Goal: Information Seeking & Learning: Learn about a topic

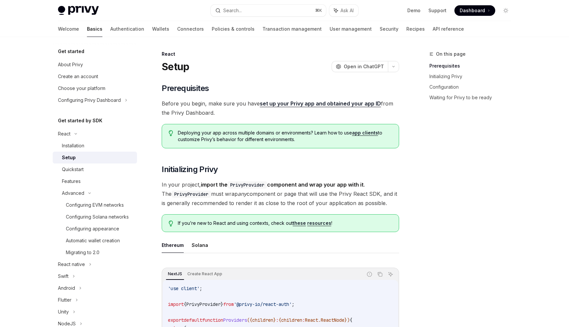
scroll to position [47, 0]
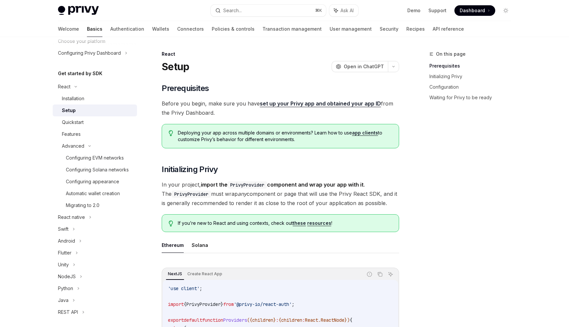
click at [468, 146] on div "On this page Prerequisites Initializing Privy Configuration Waiting for Privy t…" at bounding box center [466, 188] width 100 height 276
click at [472, 121] on div "On this page Prerequisites Initializing Privy Configuration Waiting for Privy t…" at bounding box center [466, 188] width 100 height 276
click at [453, 117] on div "On this page Prerequisites Initializing Privy Configuration Waiting for Privy t…" at bounding box center [466, 188] width 100 height 276
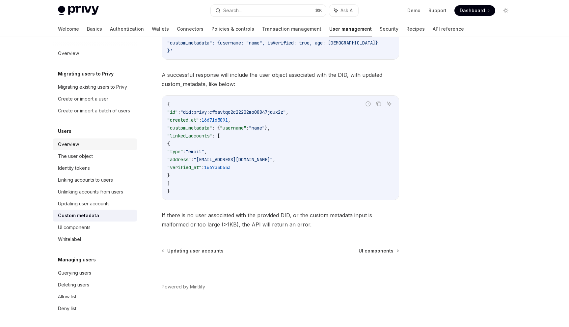
scroll to position [46, 0]
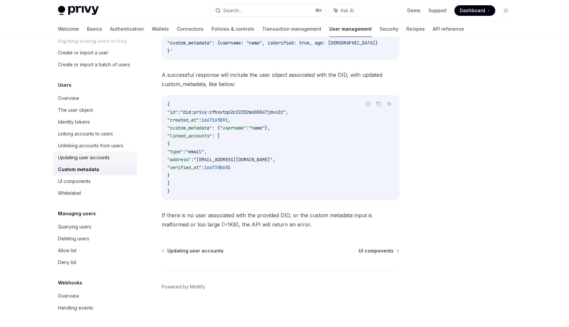
click at [100, 158] on div "Updating user accounts" at bounding box center [84, 157] width 52 height 8
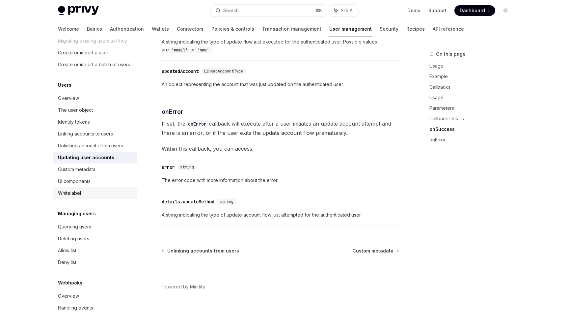
scroll to position [902, 0]
click at [78, 109] on div "The user object" at bounding box center [75, 110] width 35 height 8
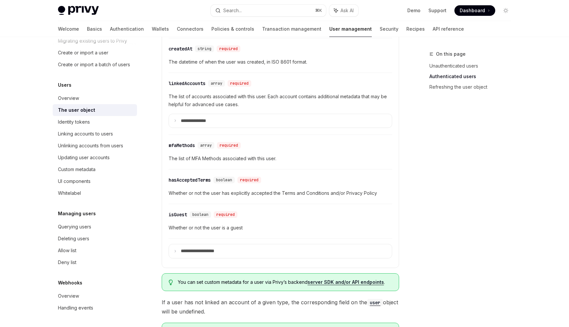
scroll to position [255, 0]
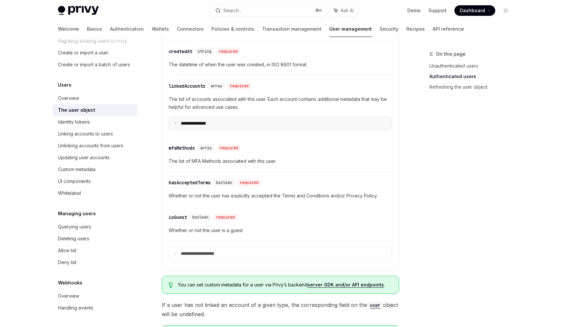
click at [178, 122] on summary "**********" at bounding box center [280, 124] width 223 height 14
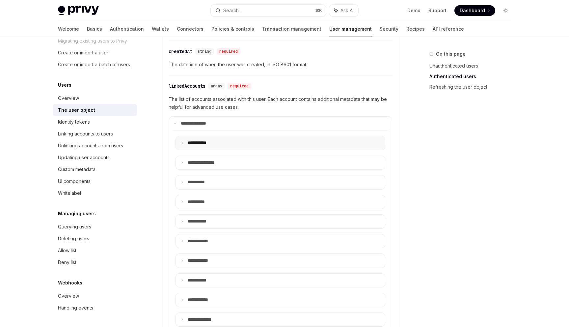
click at [212, 144] on p "**** ******" at bounding box center [201, 143] width 27 height 6
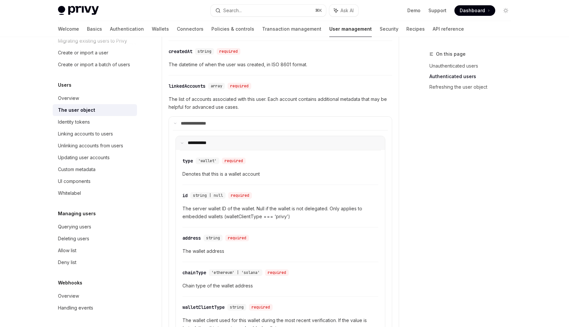
click at [198, 140] on p "**** ******" at bounding box center [200, 143] width 25 height 6
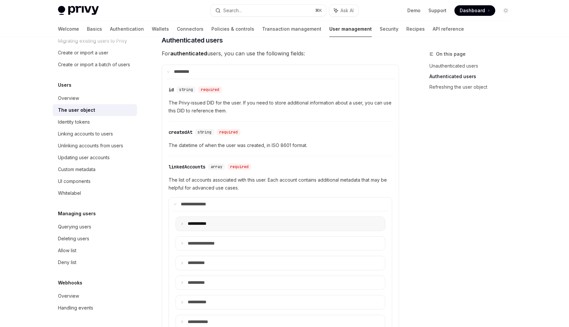
click at [191, 225] on p "**** ******" at bounding box center [201, 224] width 27 height 6
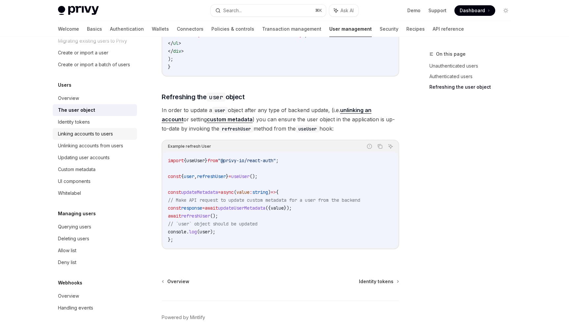
scroll to position [46, 0]
click at [92, 132] on div "Linking accounts to users" at bounding box center [85, 134] width 55 height 8
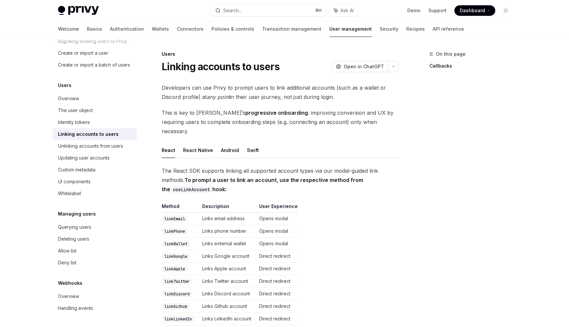
click at [323, 142] on ul "React React Native Android Swift" at bounding box center [280, 150] width 237 height 16
click at [406, 34] on link "Recipes" at bounding box center [415, 29] width 18 height 16
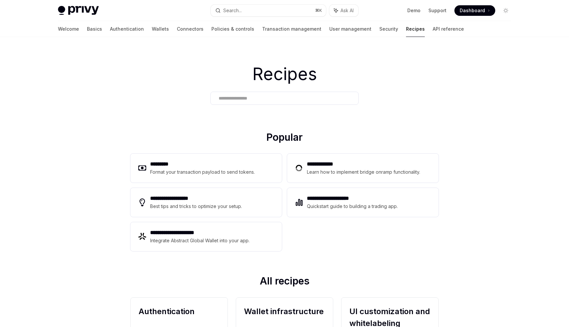
click at [188, 138] on h2 "Popular" at bounding box center [284, 138] width 308 height 14
click at [353, 160] on h2 "**********" at bounding box center [364, 164] width 115 height 8
click at [152, 28] on link "Wallets" at bounding box center [160, 29] width 17 height 16
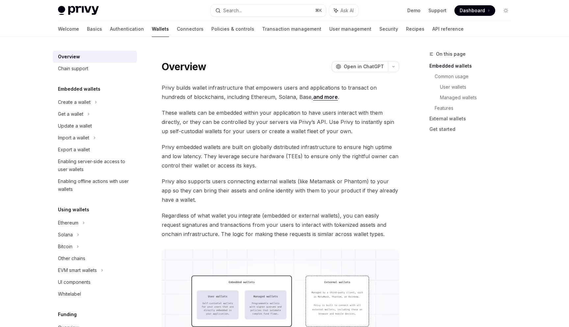
click at [365, 132] on span "These wallets can be embedded within your application to have users interact wi…" at bounding box center [280, 122] width 237 height 28
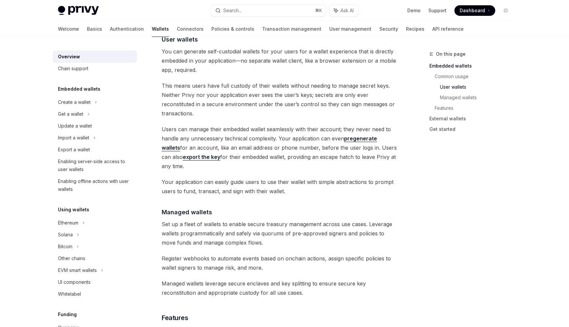
scroll to position [432, 0]
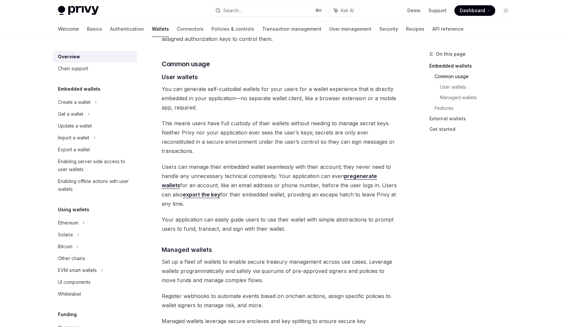
click at [429, 150] on div "On this page Embedded wallets Common usage User wallets Managed wallets Feature…" at bounding box center [466, 188] width 100 height 276
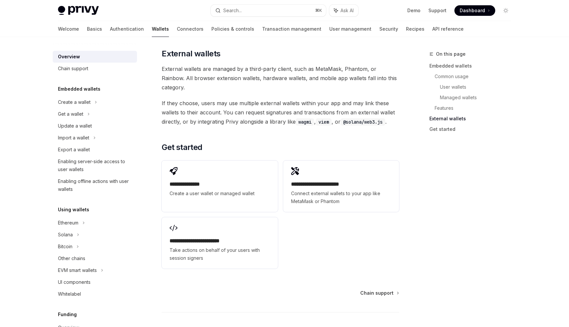
scroll to position [984, 0]
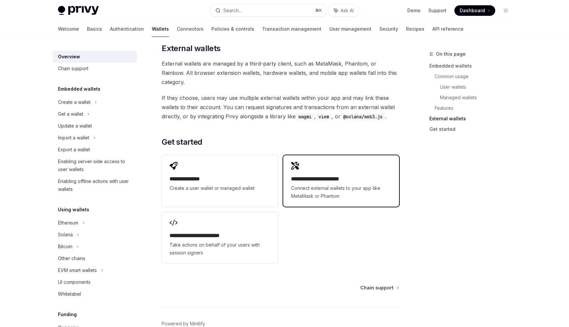
click at [362, 184] on span "Connect external wallets to your app like MetaMask or Phantom" at bounding box center [341, 192] width 100 height 16
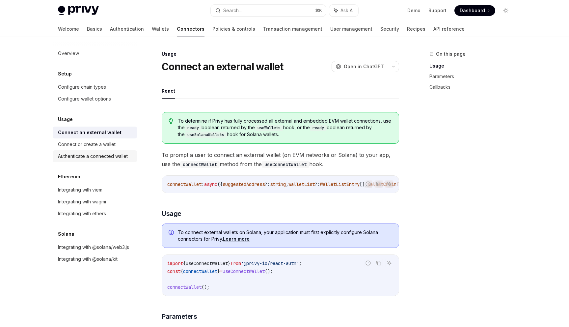
click at [122, 156] on div "Authenticate a connected wallet" at bounding box center [93, 156] width 70 height 8
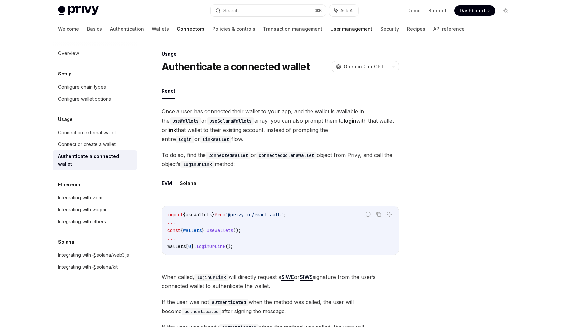
click at [330, 32] on link "User management" at bounding box center [351, 29] width 42 height 16
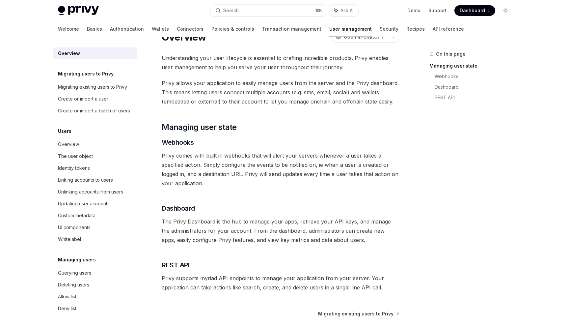
scroll to position [20, 0]
click at [103, 111] on div "Create or import a batch of users" at bounding box center [94, 111] width 72 height 8
type textarea "*"
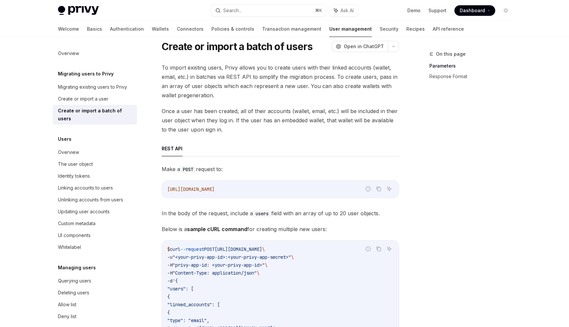
click at [274, 67] on span "To import existing users, Privy allows you to create users with their linked ac…" at bounding box center [280, 81] width 237 height 37
click at [245, 143] on ul "REST API" at bounding box center [280, 149] width 237 height 16
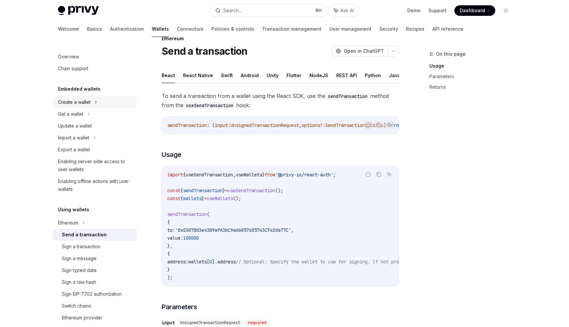
click at [94, 102] on div "Create a wallet" at bounding box center [95, 102] width 84 height 12
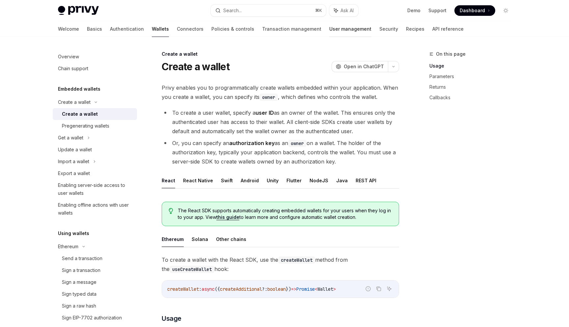
click at [329, 32] on link "User management" at bounding box center [350, 29] width 42 height 16
type textarea "*"
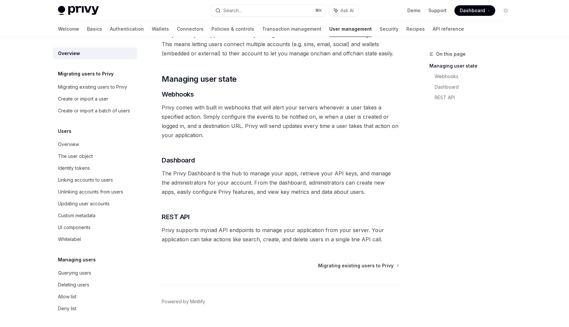
scroll to position [83, 0]
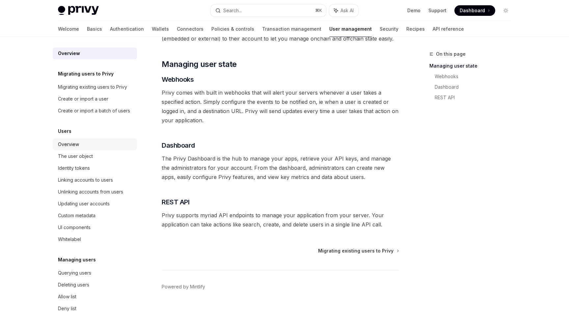
click at [108, 140] on div "Overview" at bounding box center [95, 144] width 75 height 8
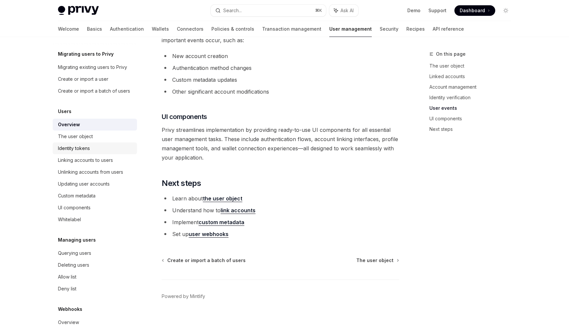
scroll to position [20, 0]
click at [66, 209] on div "UI components" at bounding box center [74, 207] width 33 height 8
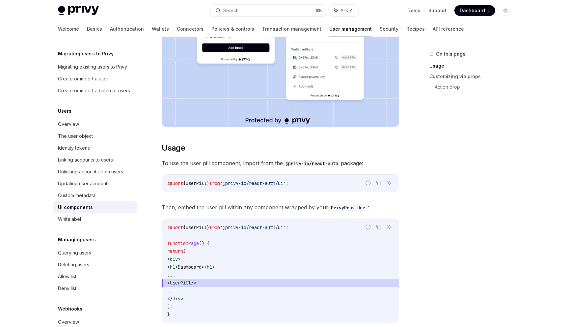
scroll to position [195, 0]
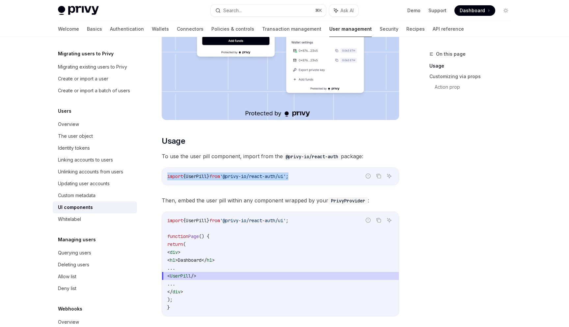
drag, startPoint x: 306, startPoint y: 176, endPoint x: 160, endPoint y: 176, distance: 146.5
copy span "import { UserPill } from '@privy-io/react-auth/ui' ;"
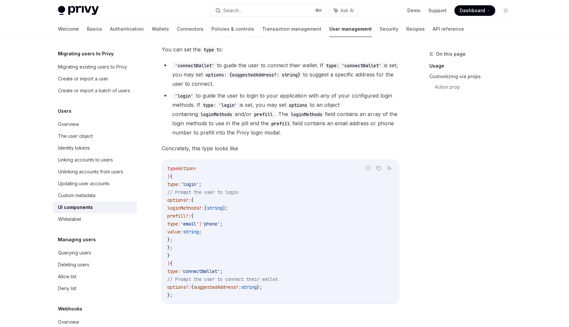
scroll to position [1140, 0]
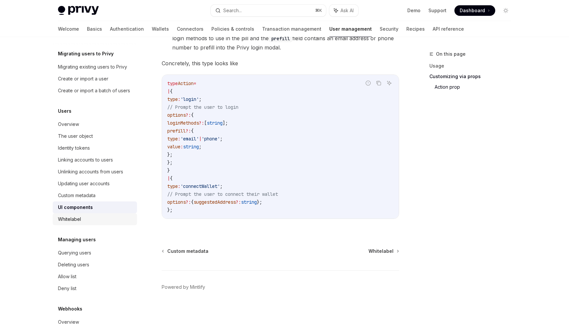
click at [72, 215] on div "Whitelabel" at bounding box center [69, 219] width 23 height 8
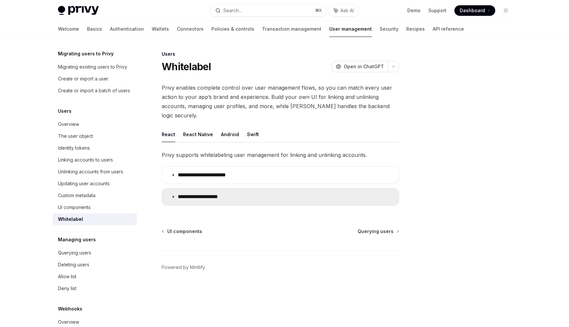
click at [203, 193] on p "**********" at bounding box center [204, 196] width 53 height 7
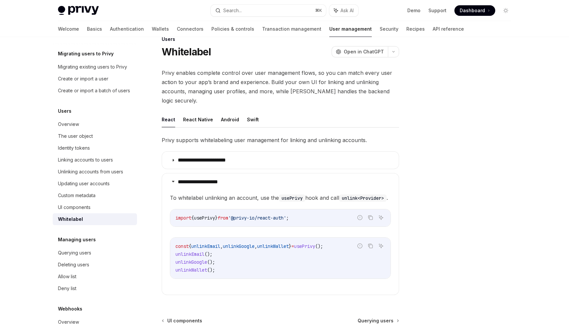
scroll to position [15, 0]
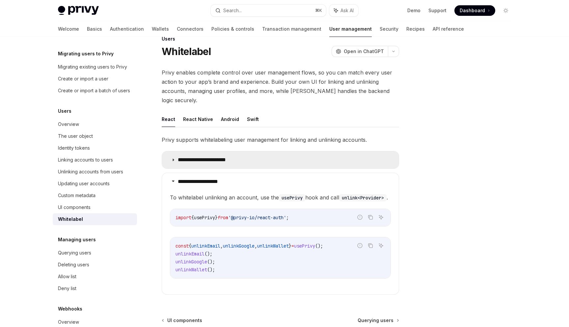
click at [192, 151] on summary "**********" at bounding box center [280, 159] width 237 height 17
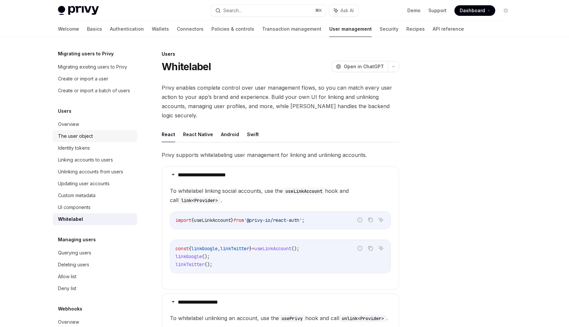
click at [91, 138] on div "The user object" at bounding box center [75, 136] width 35 height 8
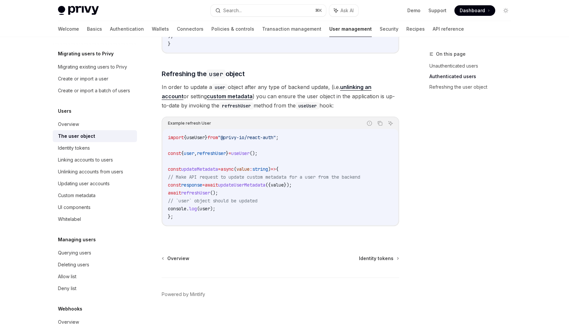
scroll to position [859, 0]
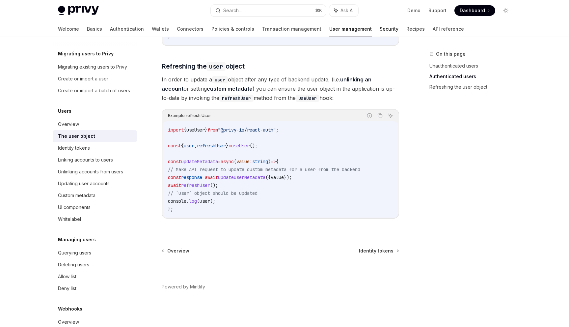
click at [380, 26] on link "Security" at bounding box center [389, 29] width 19 height 16
type textarea "*"
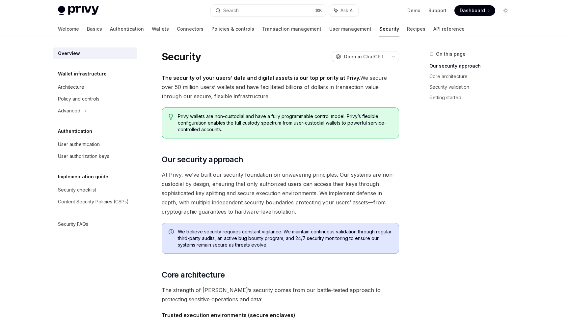
drag, startPoint x: 389, startPoint y: 95, endPoint x: 155, endPoint y: 53, distance: 237.3
drag, startPoint x: 161, startPoint y: 46, endPoint x: 249, endPoint y: 99, distance: 103.5
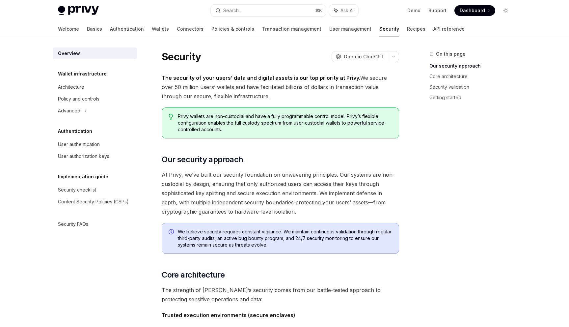
drag, startPoint x: 249, startPoint y: 99, endPoint x: 258, endPoint y: 98, distance: 8.6
click at [249, 99] on span "The security of your users’ data and digital assets is our top priority at Priv…" at bounding box center [280, 87] width 237 height 28
drag, startPoint x: 258, startPoint y: 98, endPoint x: 156, endPoint y: 46, distance: 115.1
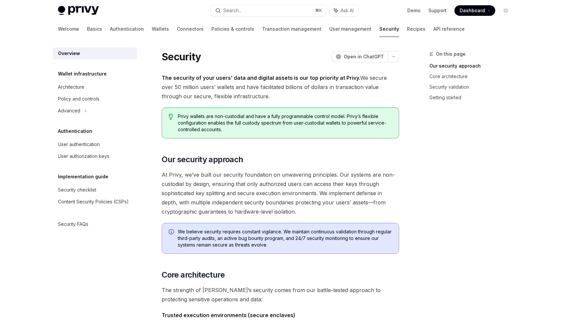
click at [302, 52] on div "Security OpenAI Open in ChatGPT" at bounding box center [280, 57] width 237 height 12
click at [273, 10] on button "Search... ⌘ K" at bounding box center [268, 11] width 115 height 12
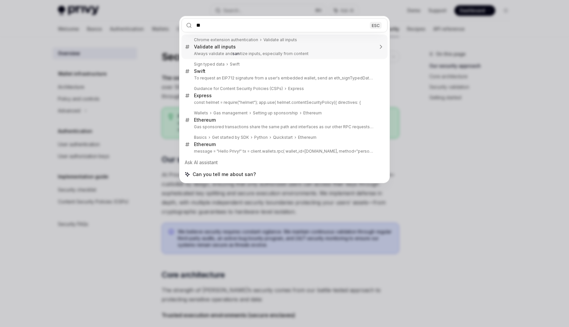
type input "*"
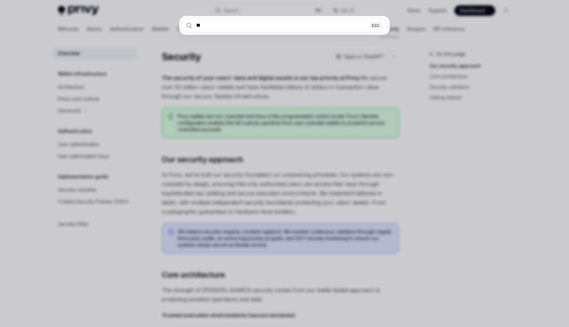
type input "***"
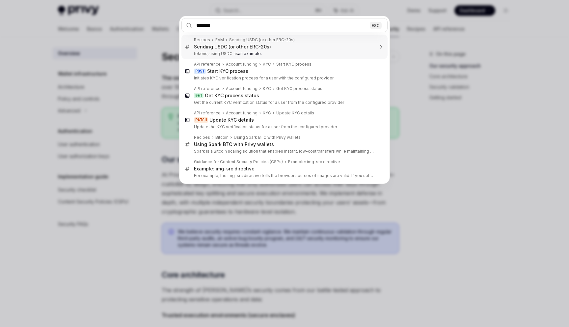
type input "********"
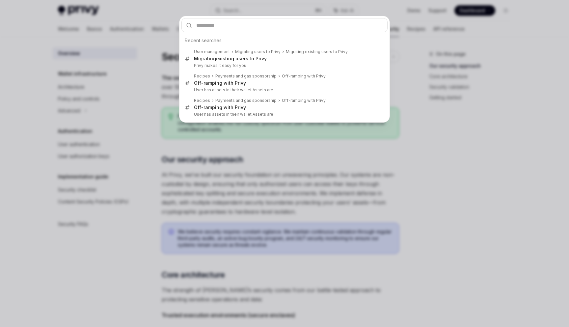
click at [344, 168] on div "Recent searches User management Migrating users to Privy Migrating existing use…" at bounding box center [284, 163] width 569 height 327
